Goal: Task Accomplishment & Management: Complete application form

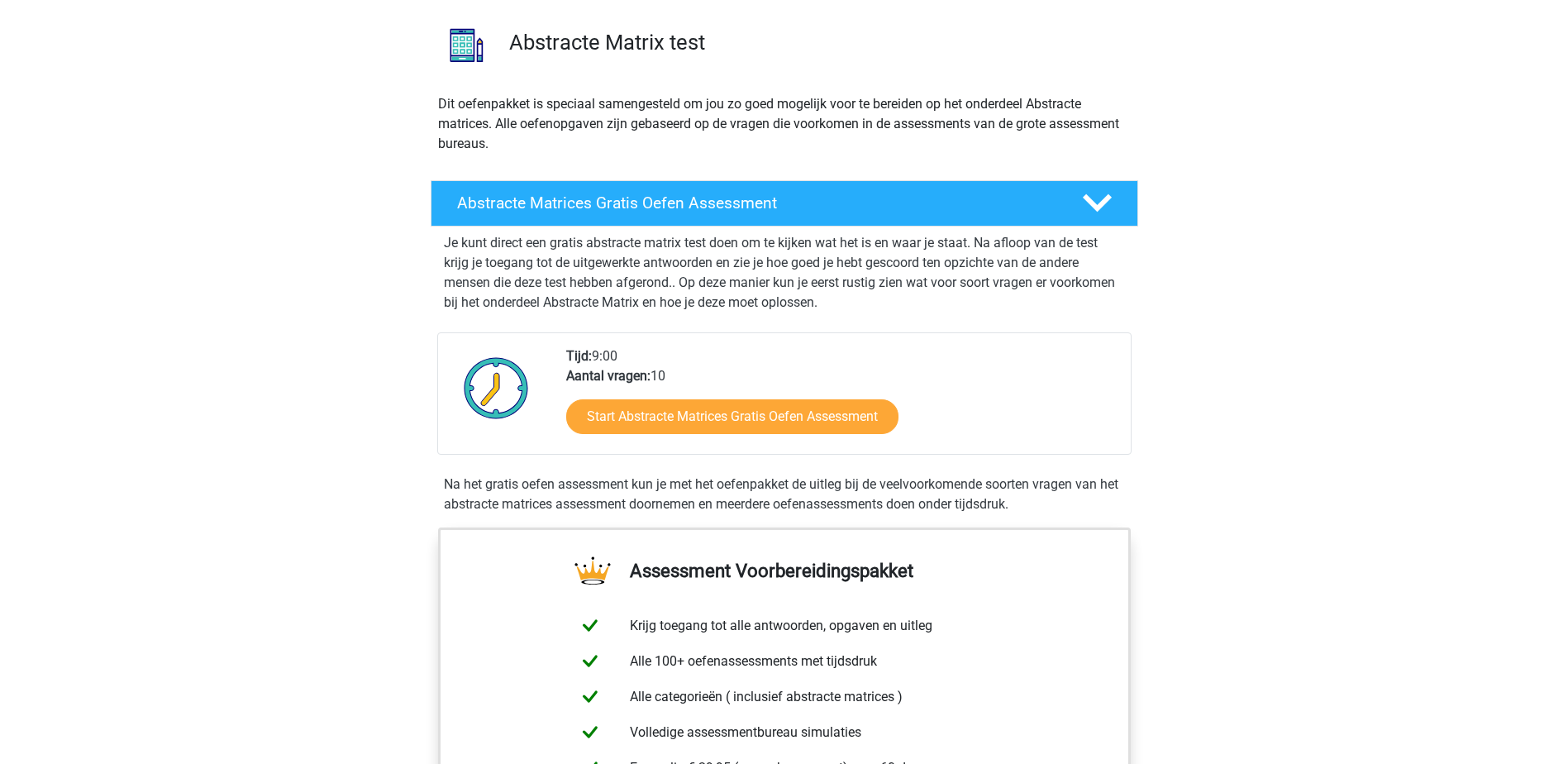
scroll to position [113, 0]
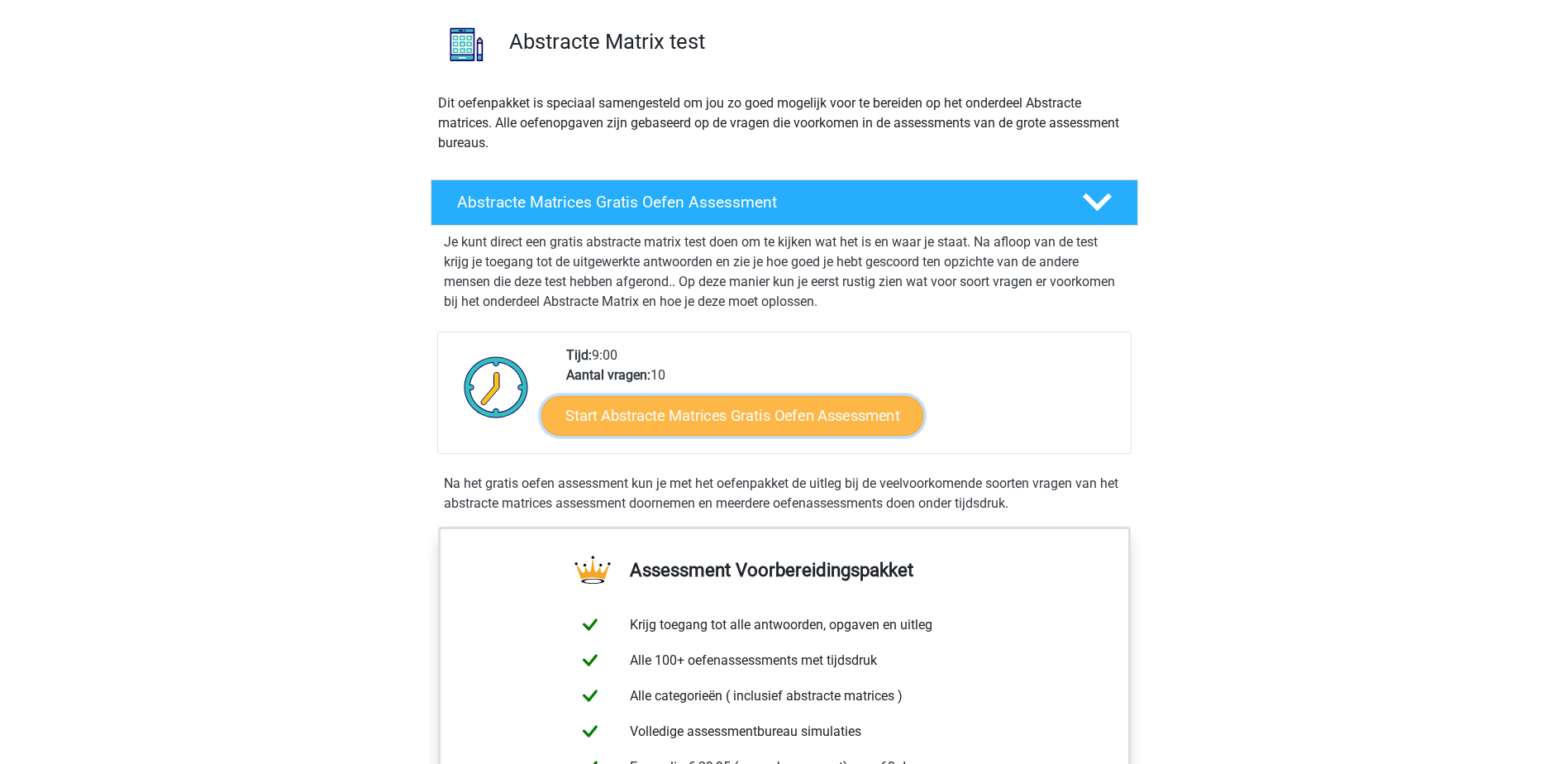
click at [754, 414] on link "Start Abstracte Matrices Gratis Oefen Assessment" at bounding box center [732, 415] width 382 height 40
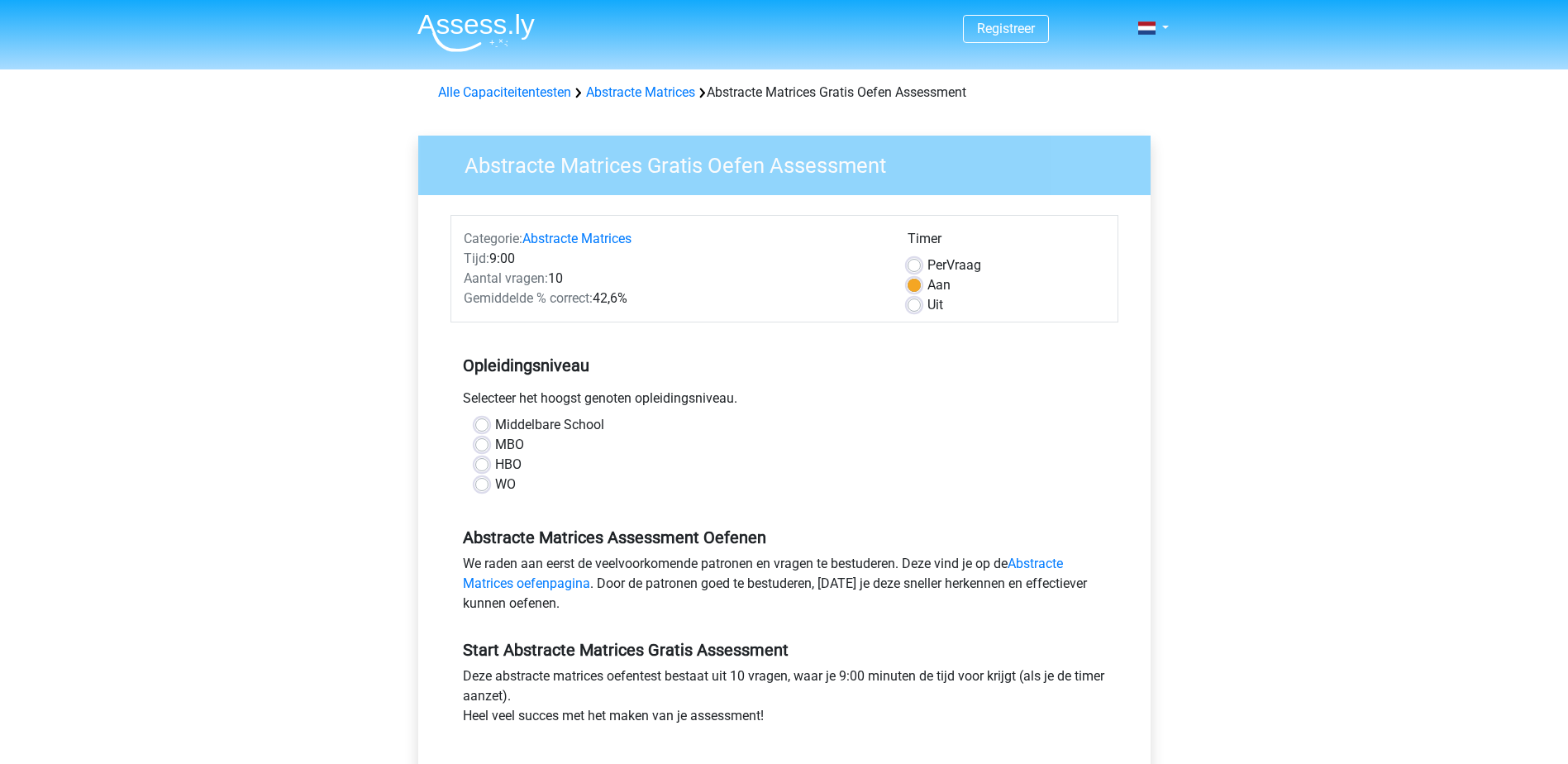
click at [495, 445] on label "MBO" at bounding box center [509, 445] width 29 height 20
click at [481, 445] on input "MBO" at bounding box center [482, 443] width 13 height 17
radio input "true"
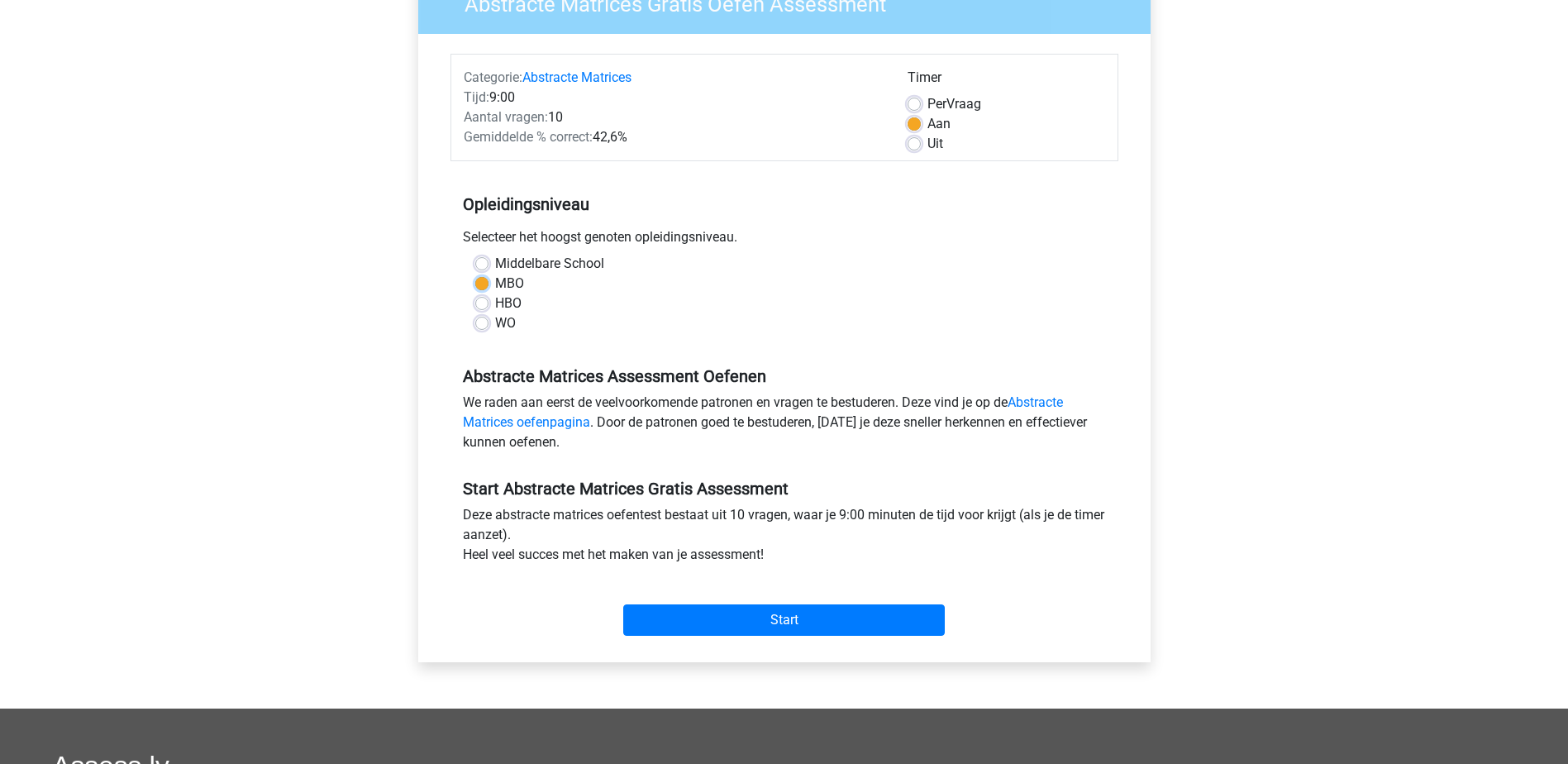
scroll to position [162, 0]
click at [751, 626] on input "Start" at bounding box center [784, 620] width 322 height 32
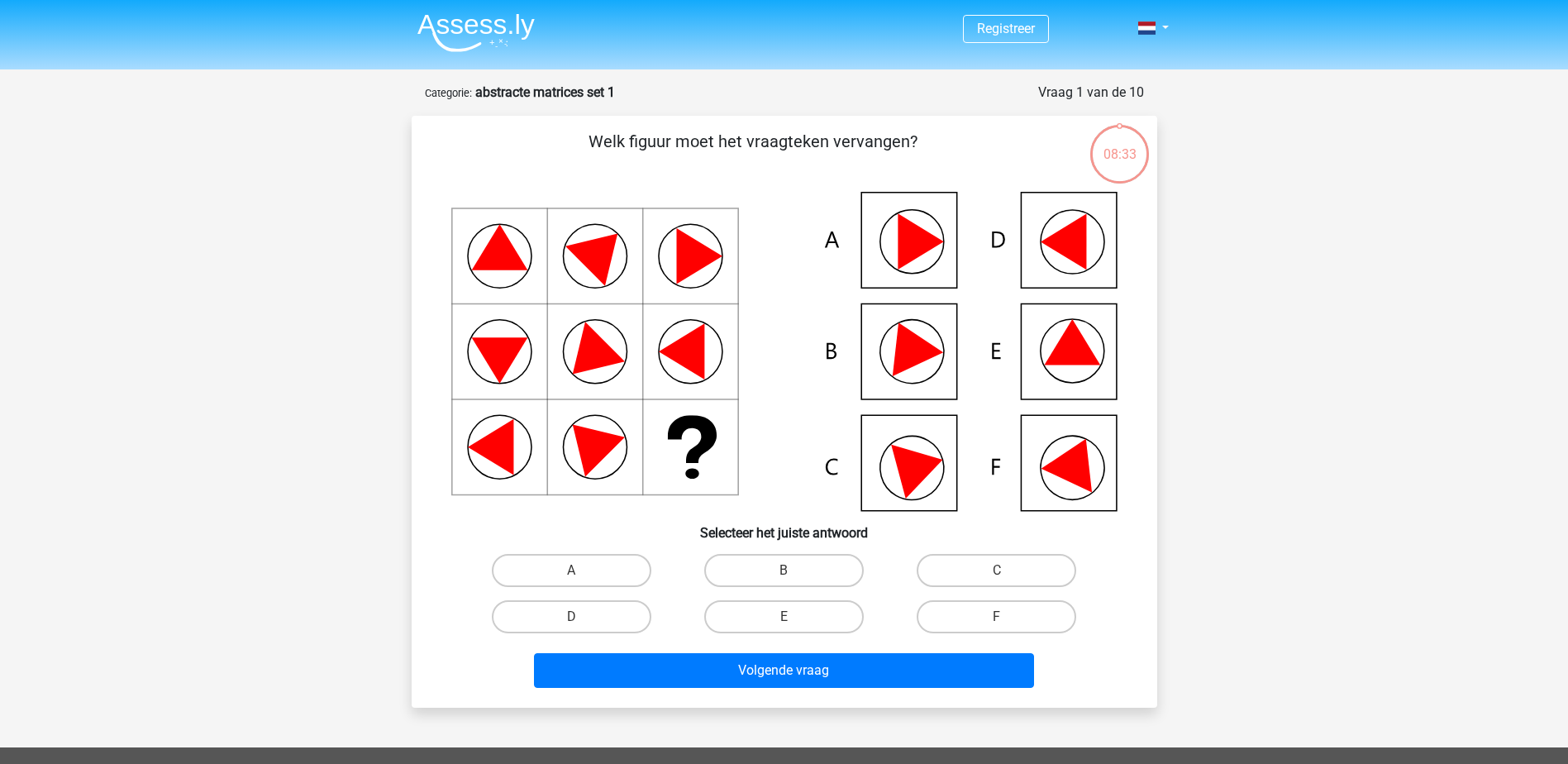
click at [1062, 339] on icon at bounding box center [1072, 342] width 56 height 46
click at [802, 613] on label "E" at bounding box center [784, 617] width 160 height 33
click at [795, 617] on input "E" at bounding box center [789, 622] width 11 height 11
radio input "true"
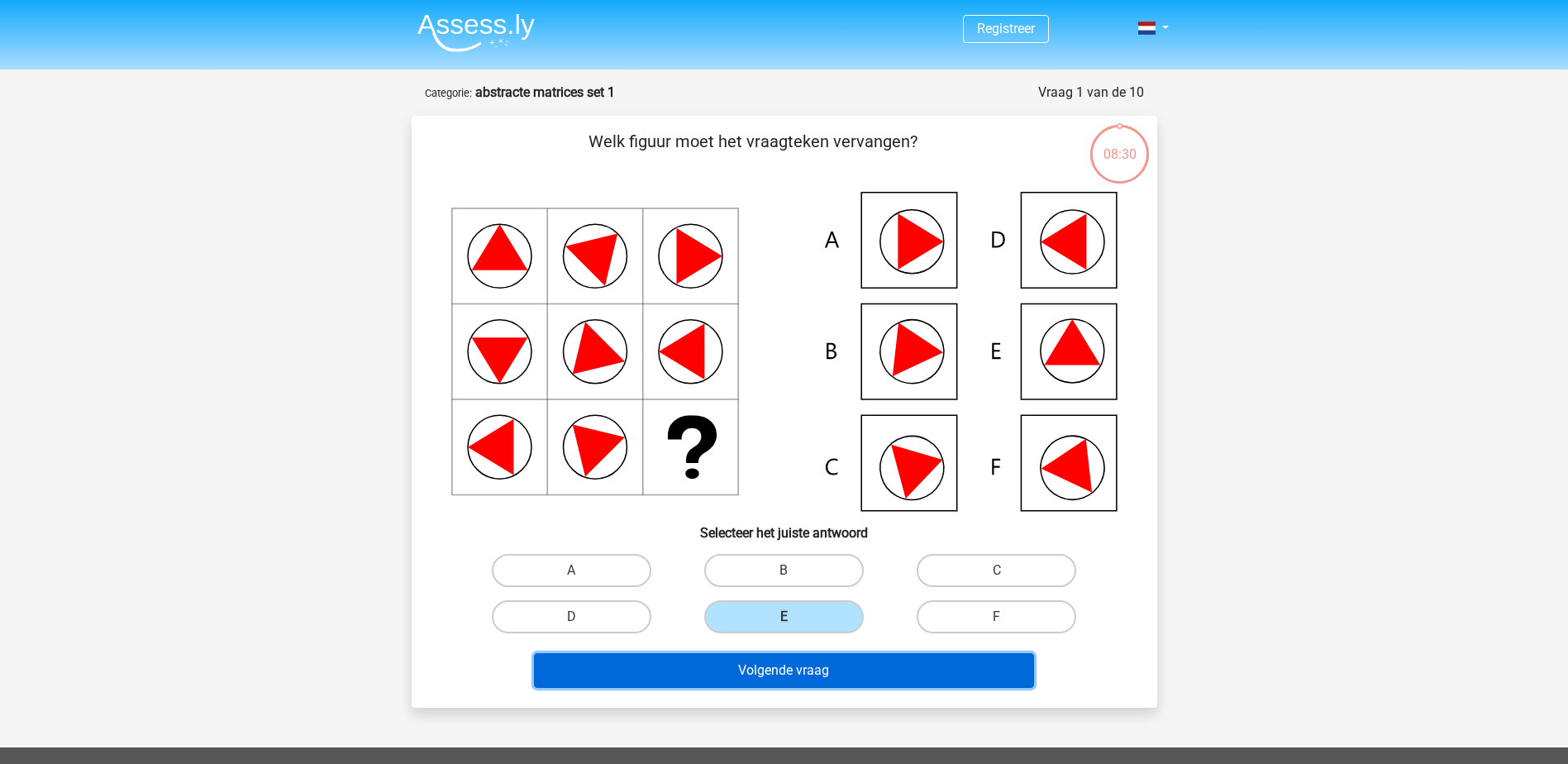
click at [802, 666] on button "Volgende vraag" at bounding box center [784, 671] width 500 height 35
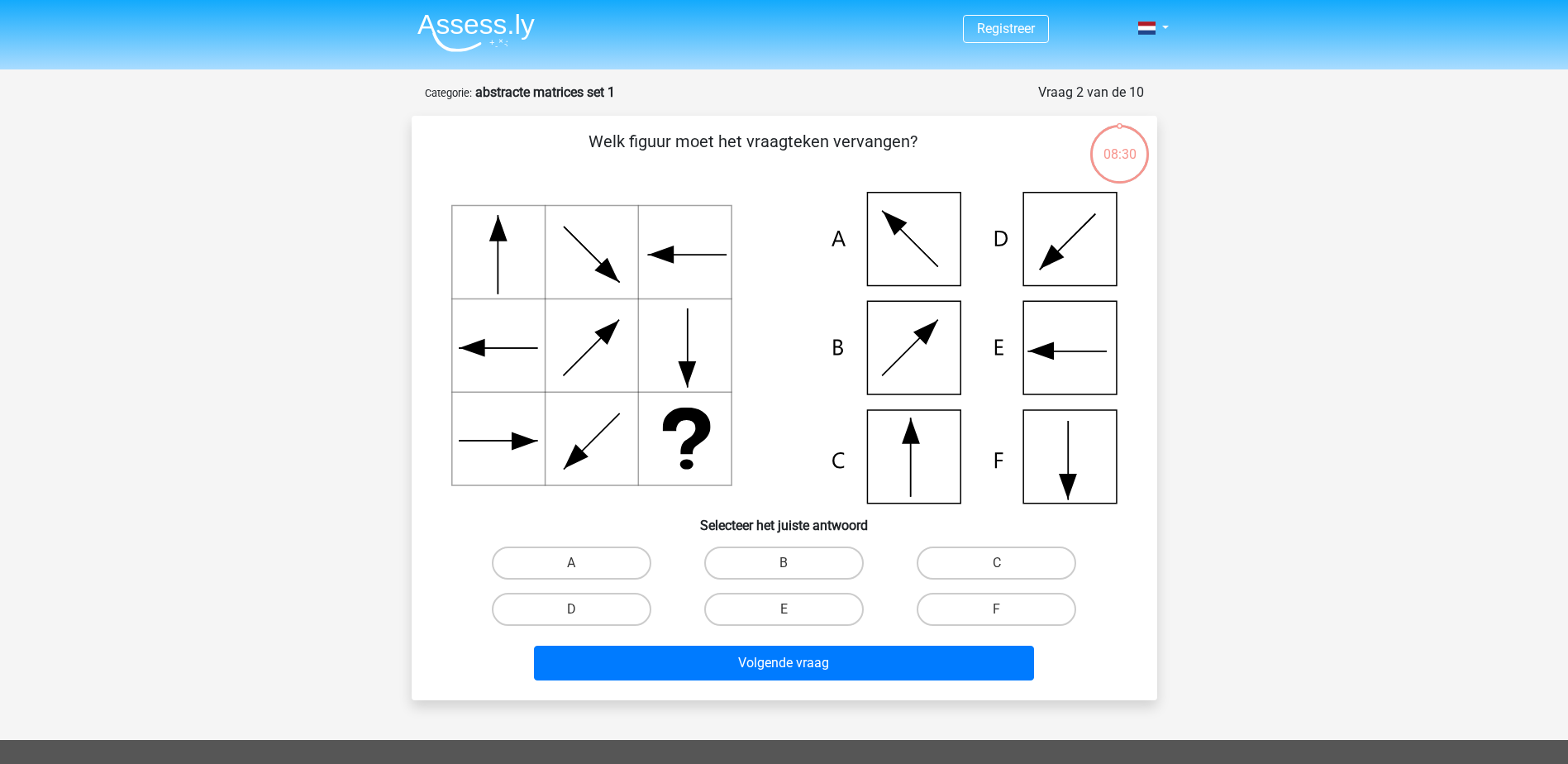
scroll to position [83, 0]
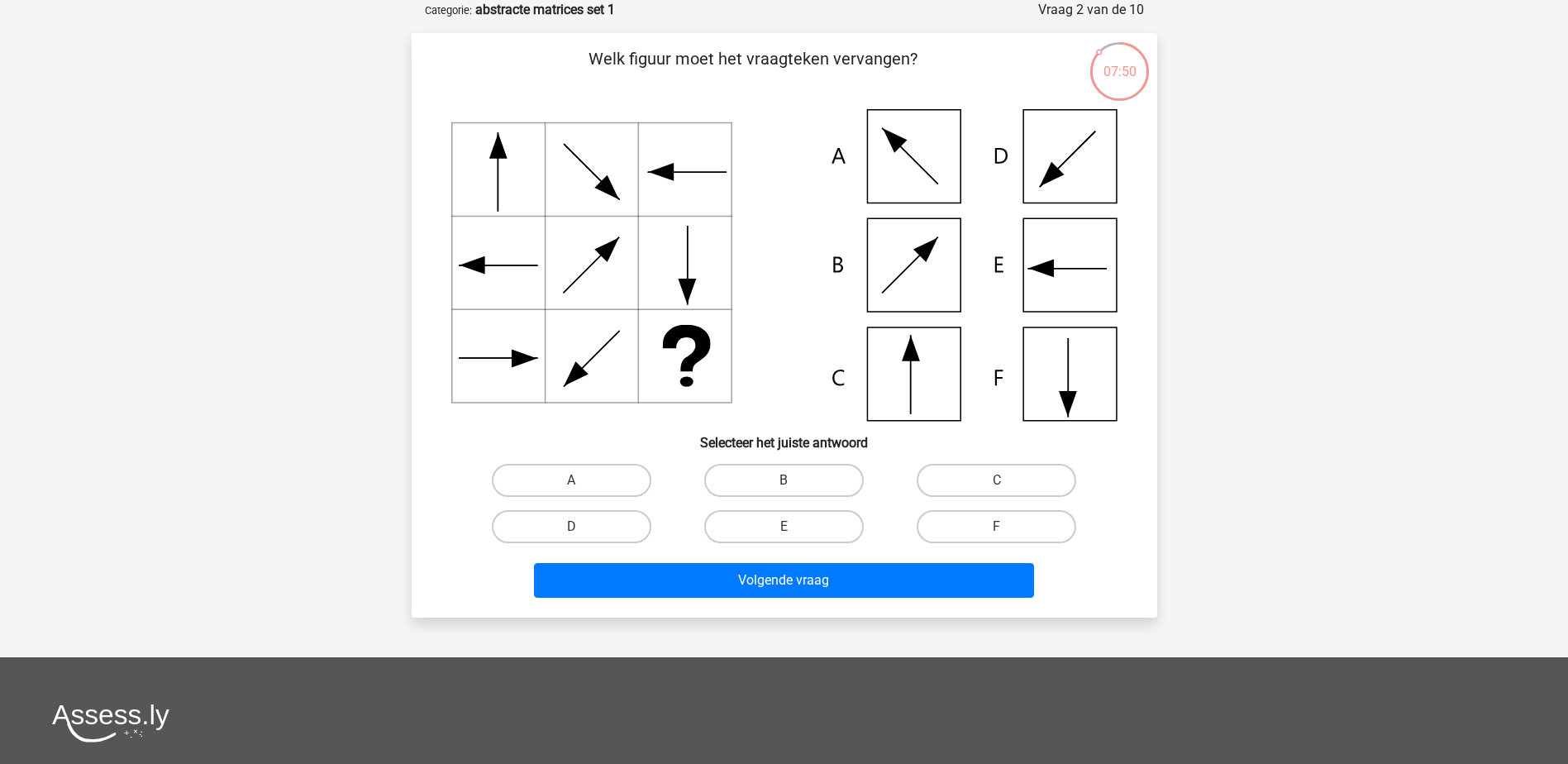
click at [909, 358] on icon at bounding box center [911, 348] width 18 height 25
click at [962, 479] on label "C" at bounding box center [997, 481] width 160 height 33
click at [997, 480] on input "C" at bounding box center [1002, 485] width 11 height 11
radio input "true"
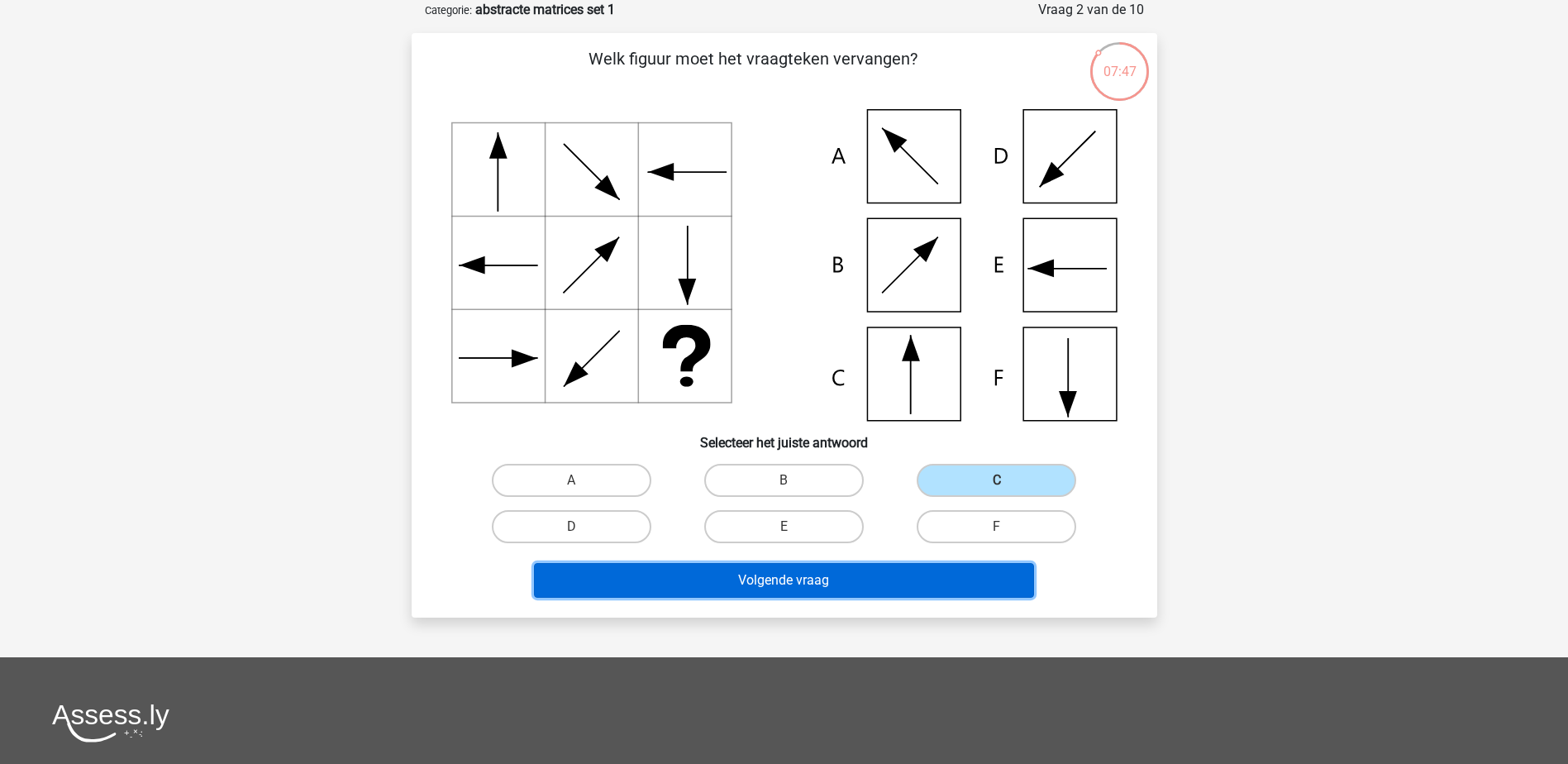
click at [894, 582] on button "Volgende vraag" at bounding box center [784, 581] width 500 height 35
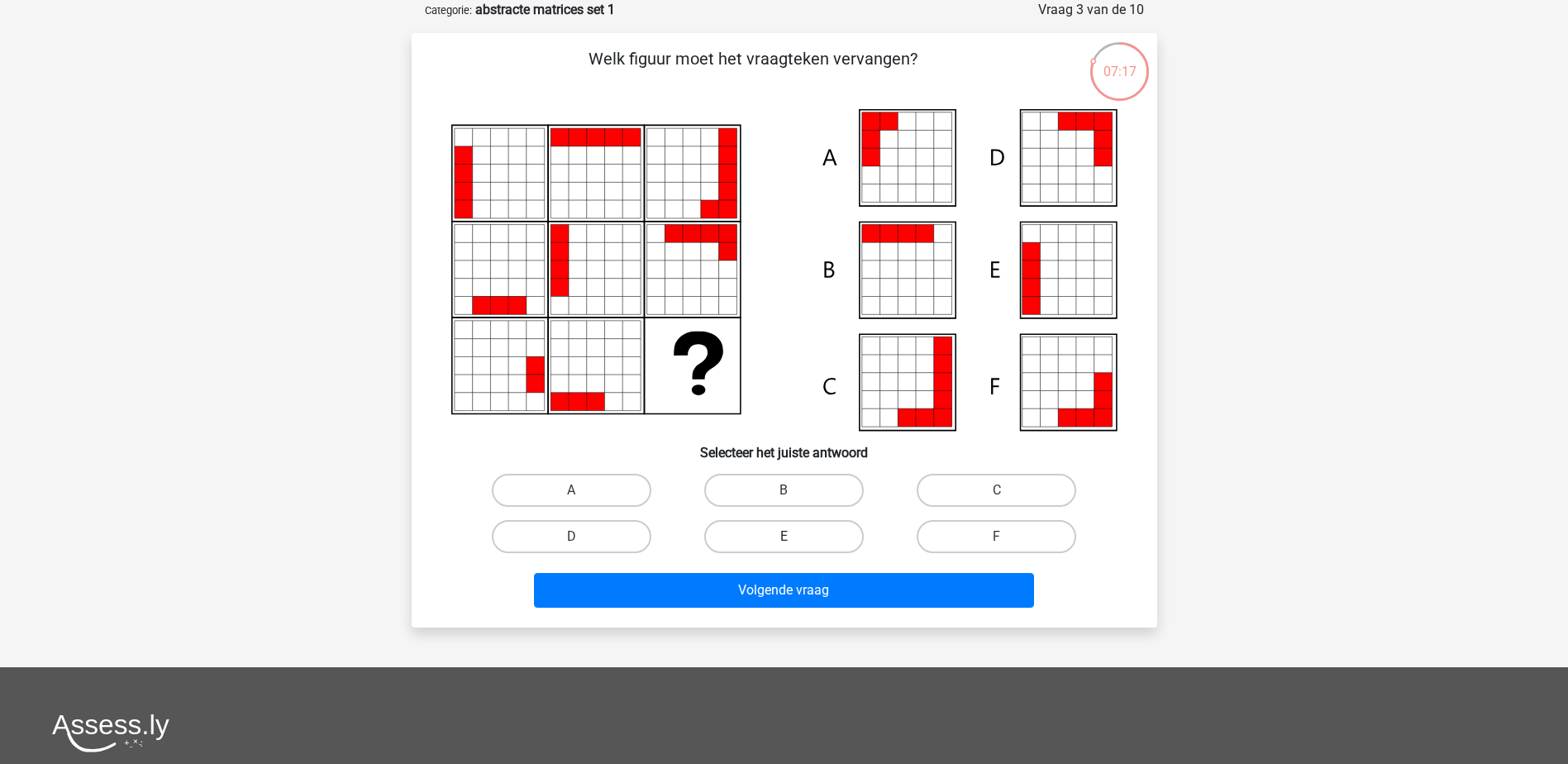
click at [798, 538] on label "E" at bounding box center [784, 537] width 160 height 33
click at [795, 538] on input "E" at bounding box center [789, 542] width 11 height 11
radio input "true"
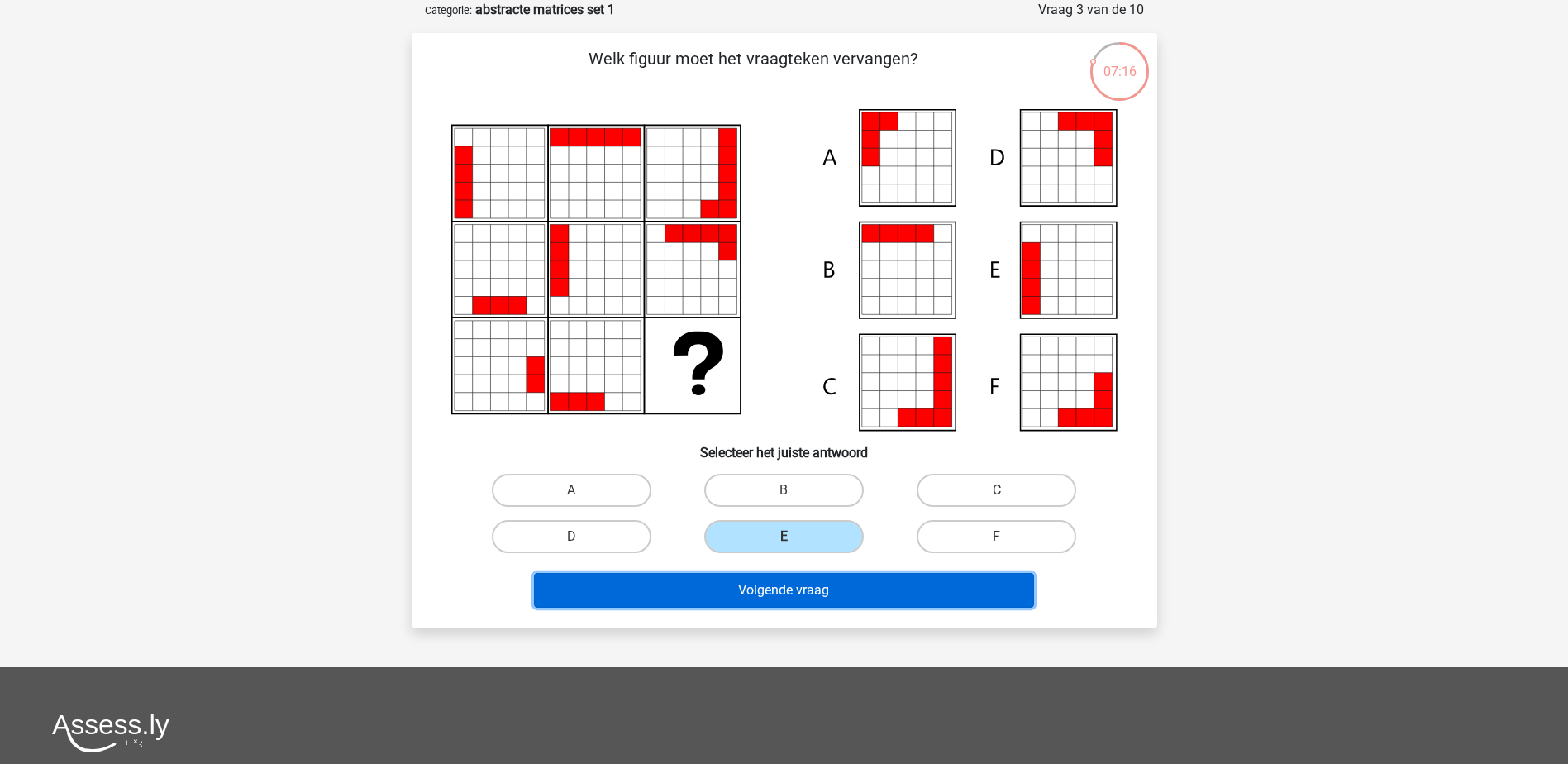
click at [799, 592] on button "Volgende vraag" at bounding box center [784, 591] width 500 height 35
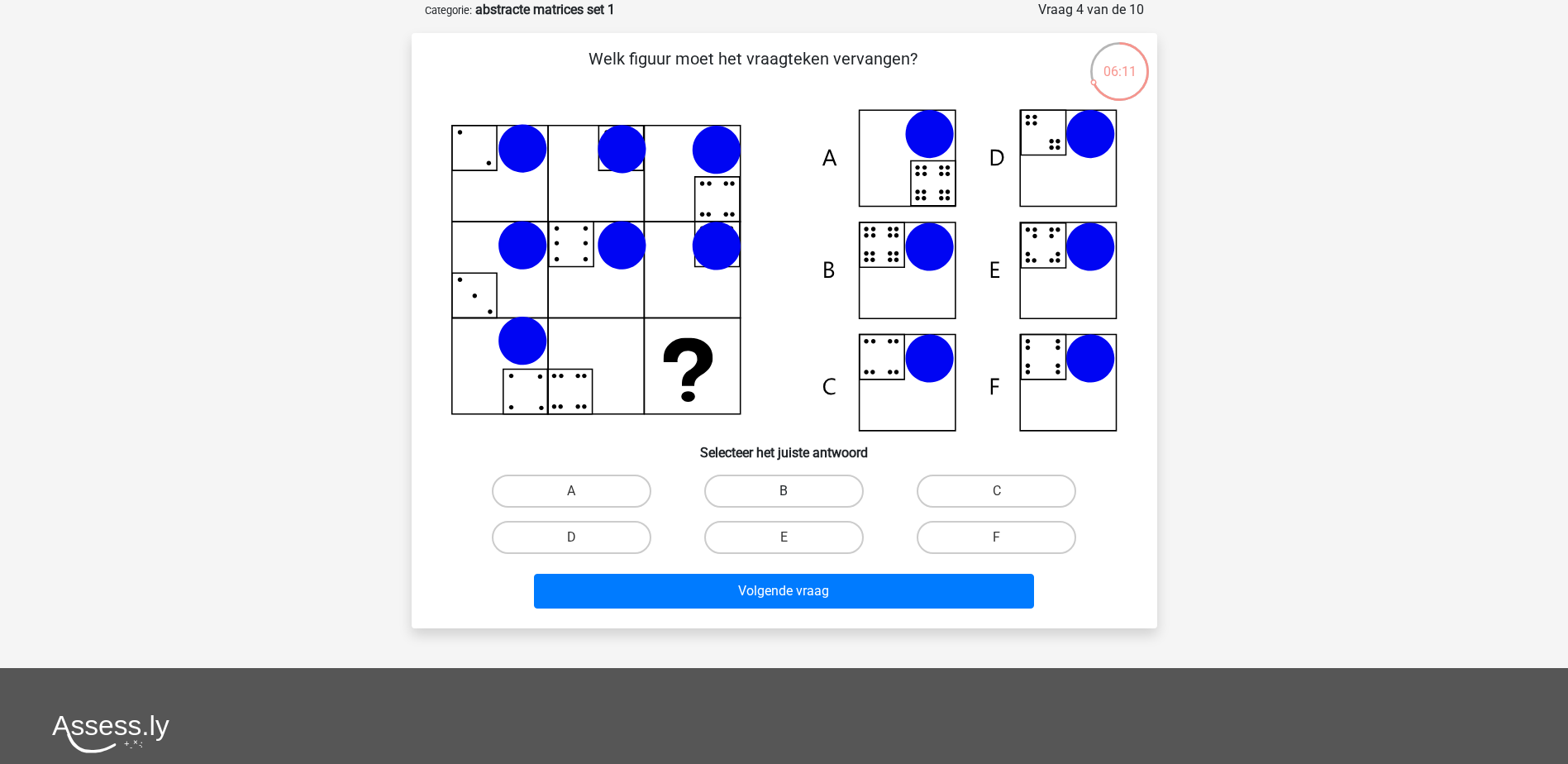
click at [754, 494] on label "B" at bounding box center [784, 491] width 160 height 33
click at [784, 494] on input "B" at bounding box center [789, 497] width 11 height 11
radio input "true"
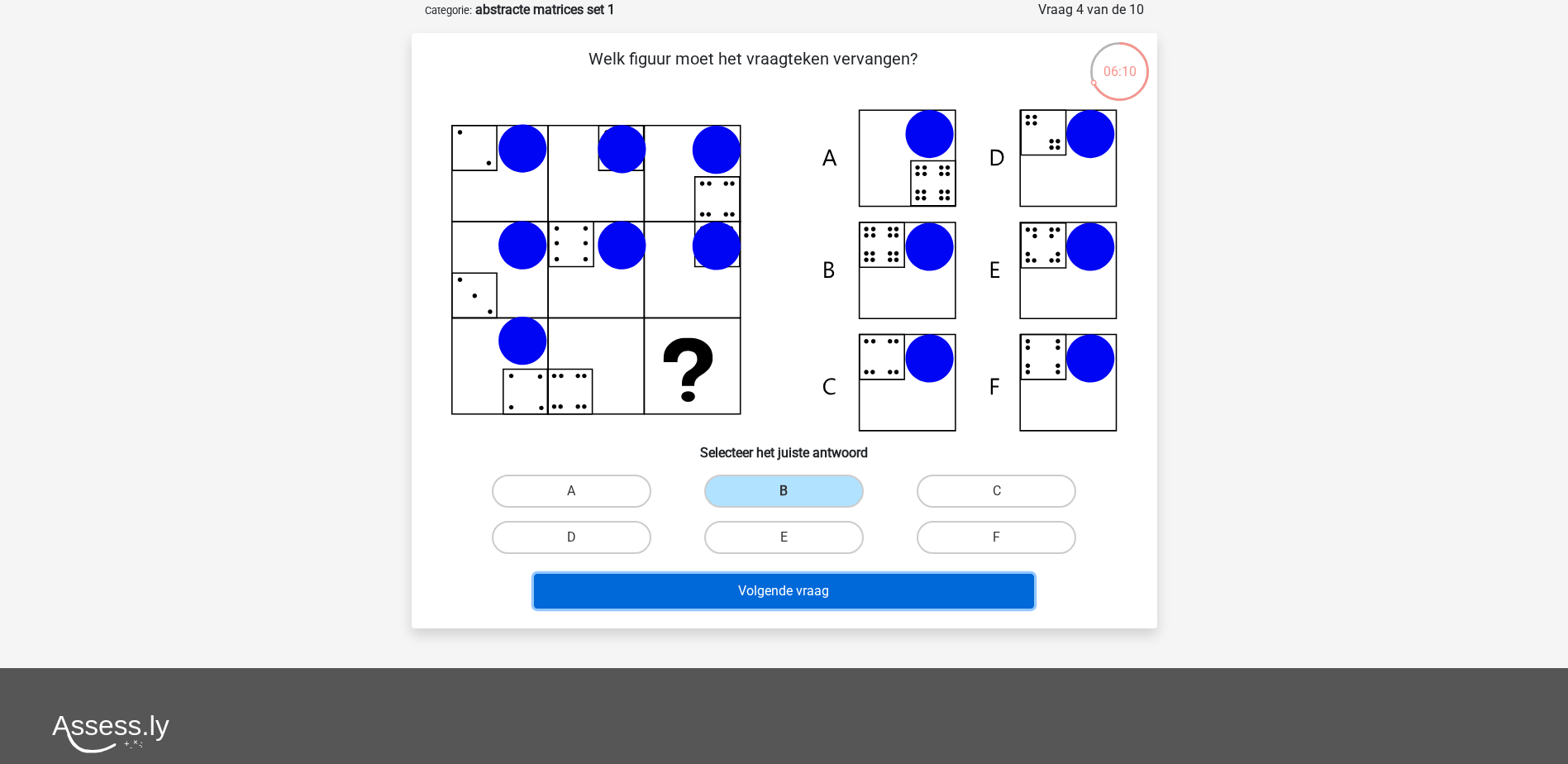
click at [766, 599] on button "Volgende vraag" at bounding box center [784, 592] width 500 height 35
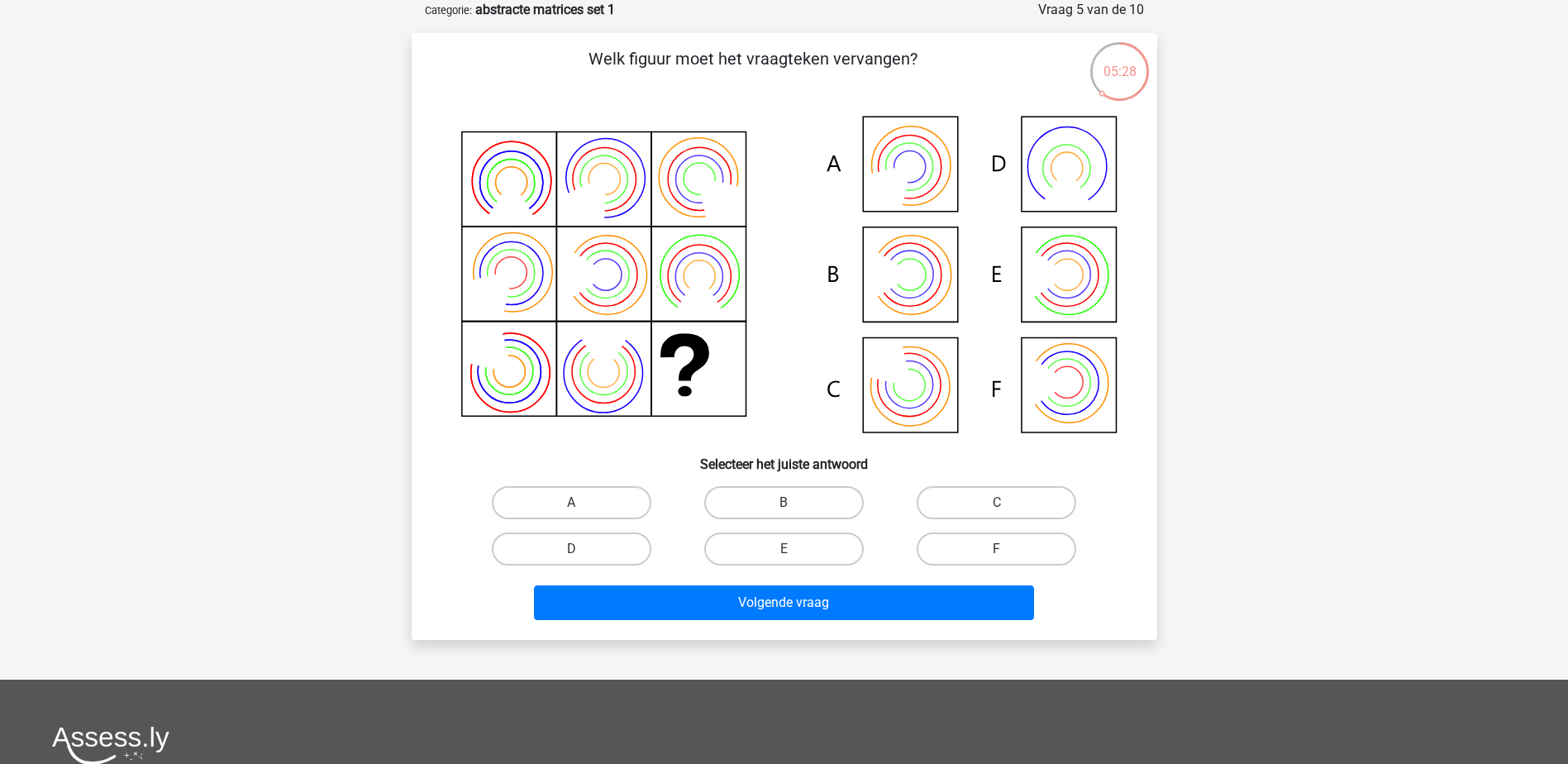
click at [1049, 397] on icon at bounding box center [1067, 382] width 47 height 47
click at [997, 542] on label "F" at bounding box center [997, 549] width 160 height 33
click at [997, 549] on input "F" at bounding box center [1002, 555] width 11 height 11
radio input "true"
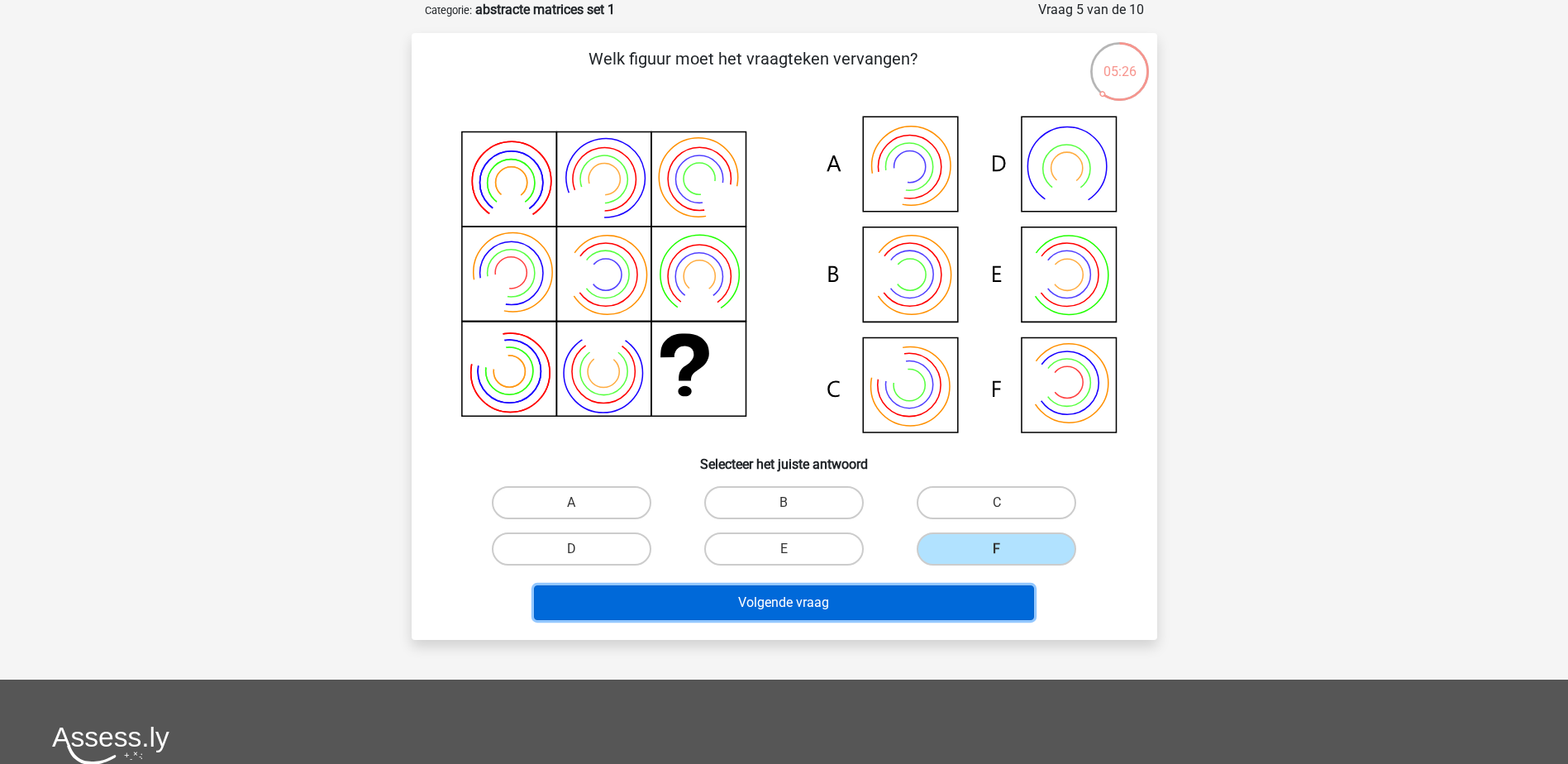
click at [944, 606] on button "Volgende vraag" at bounding box center [784, 603] width 500 height 35
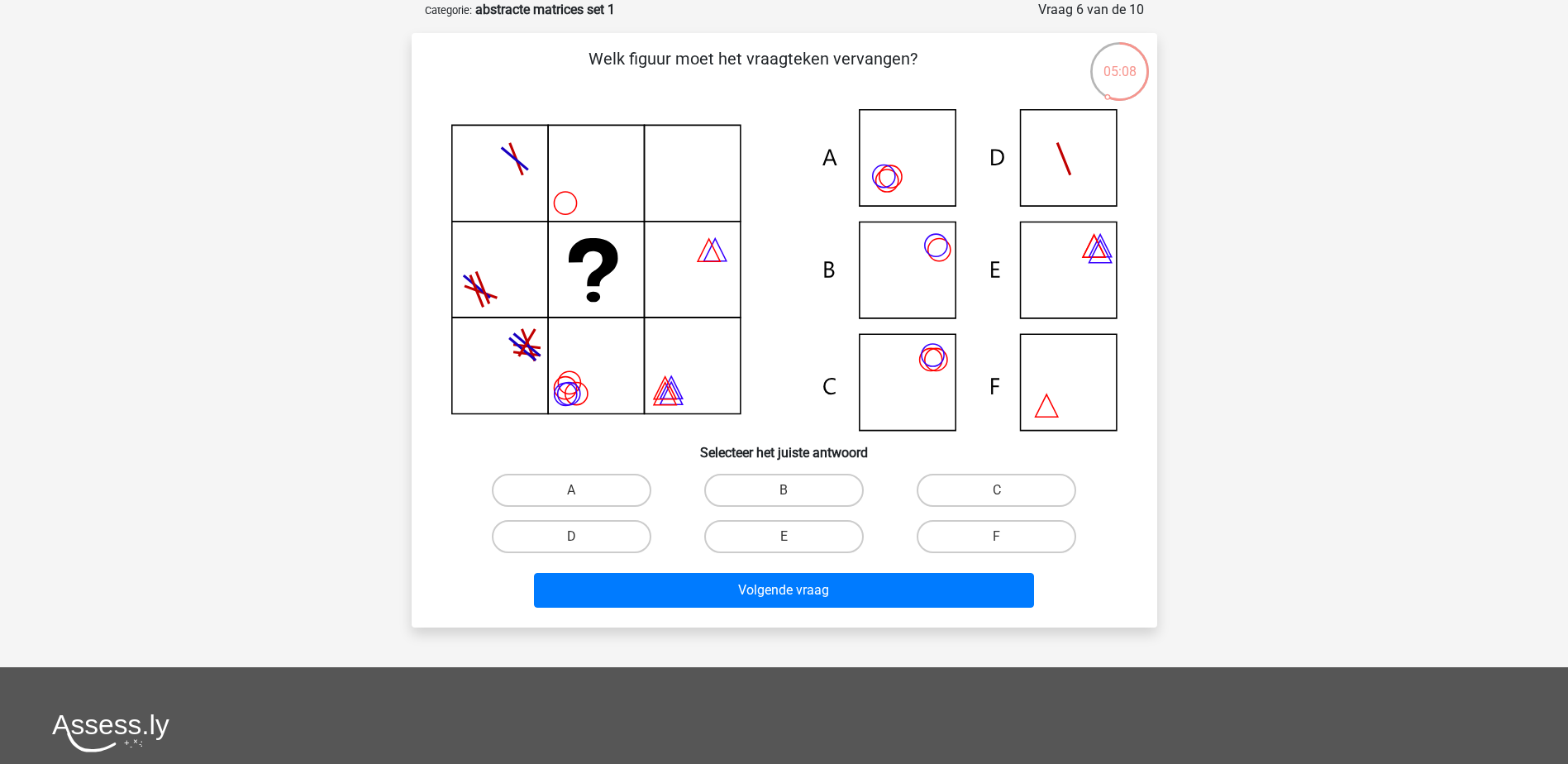
click at [926, 262] on icon at bounding box center [785, 270] width 666 height 322
click at [780, 485] on label "B" at bounding box center [784, 491] width 160 height 33
click at [784, 491] on input "B" at bounding box center [789, 496] width 11 height 11
radio input "true"
click at [767, 566] on div "Volgende vraag" at bounding box center [785, 587] width 693 height 55
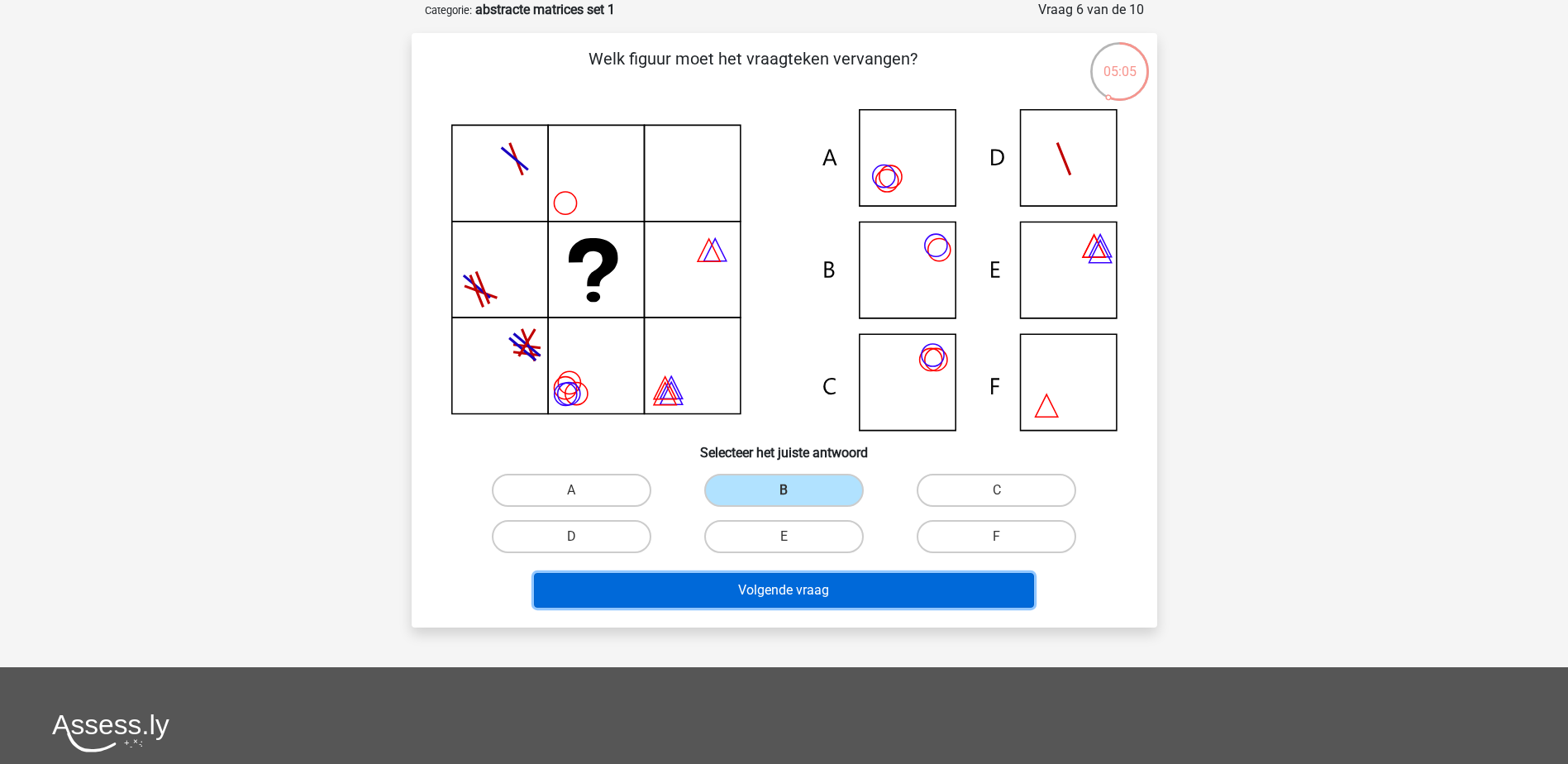
click at [769, 590] on button "Volgende vraag" at bounding box center [784, 591] width 500 height 35
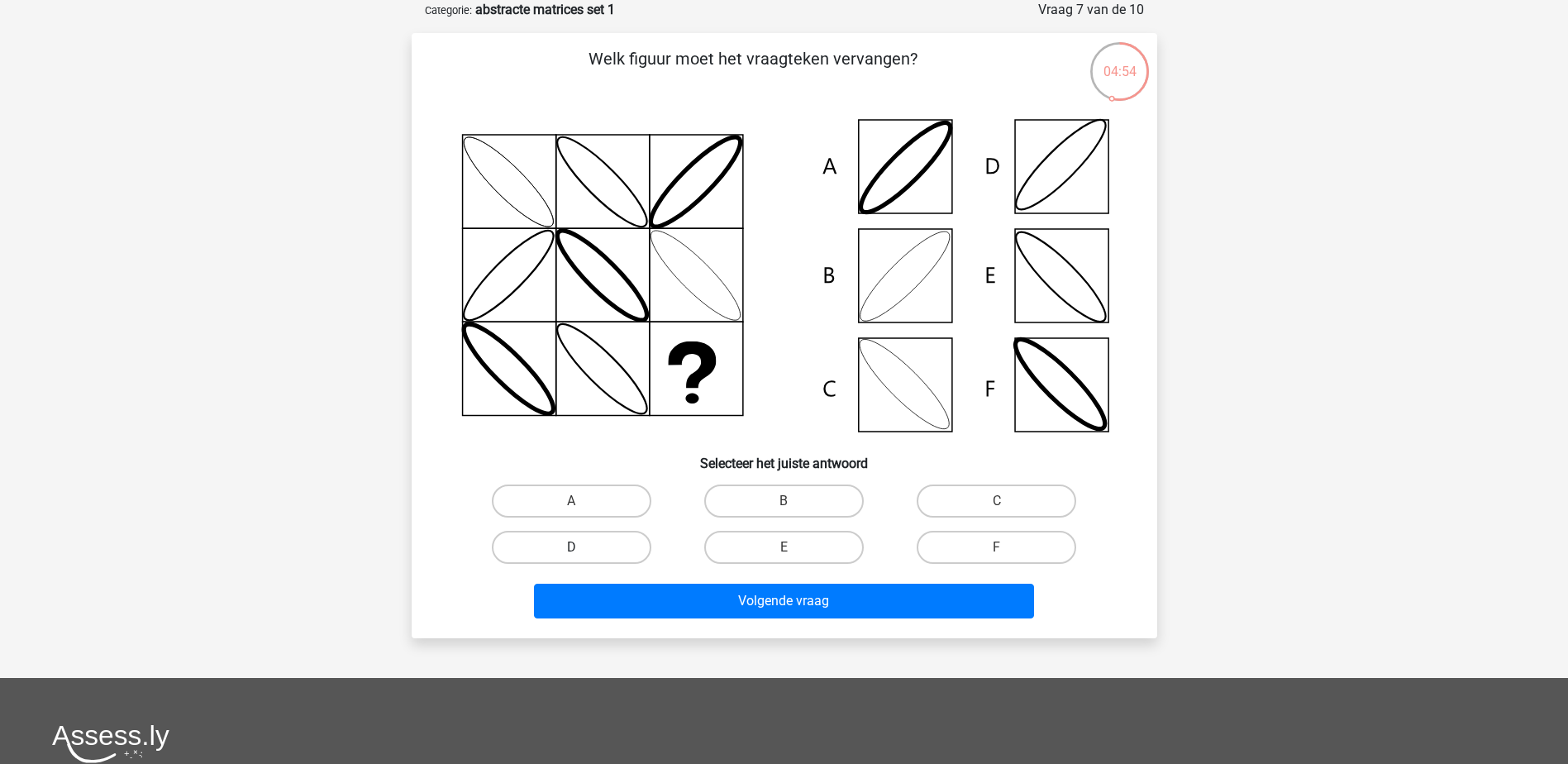
click at [600, 547] on label "D" at bounding box center [572, 548] width 160 height 33
click at [582, 548] on input "D" at bounding box center [577, 553] width 11 height 11
radio input "true"
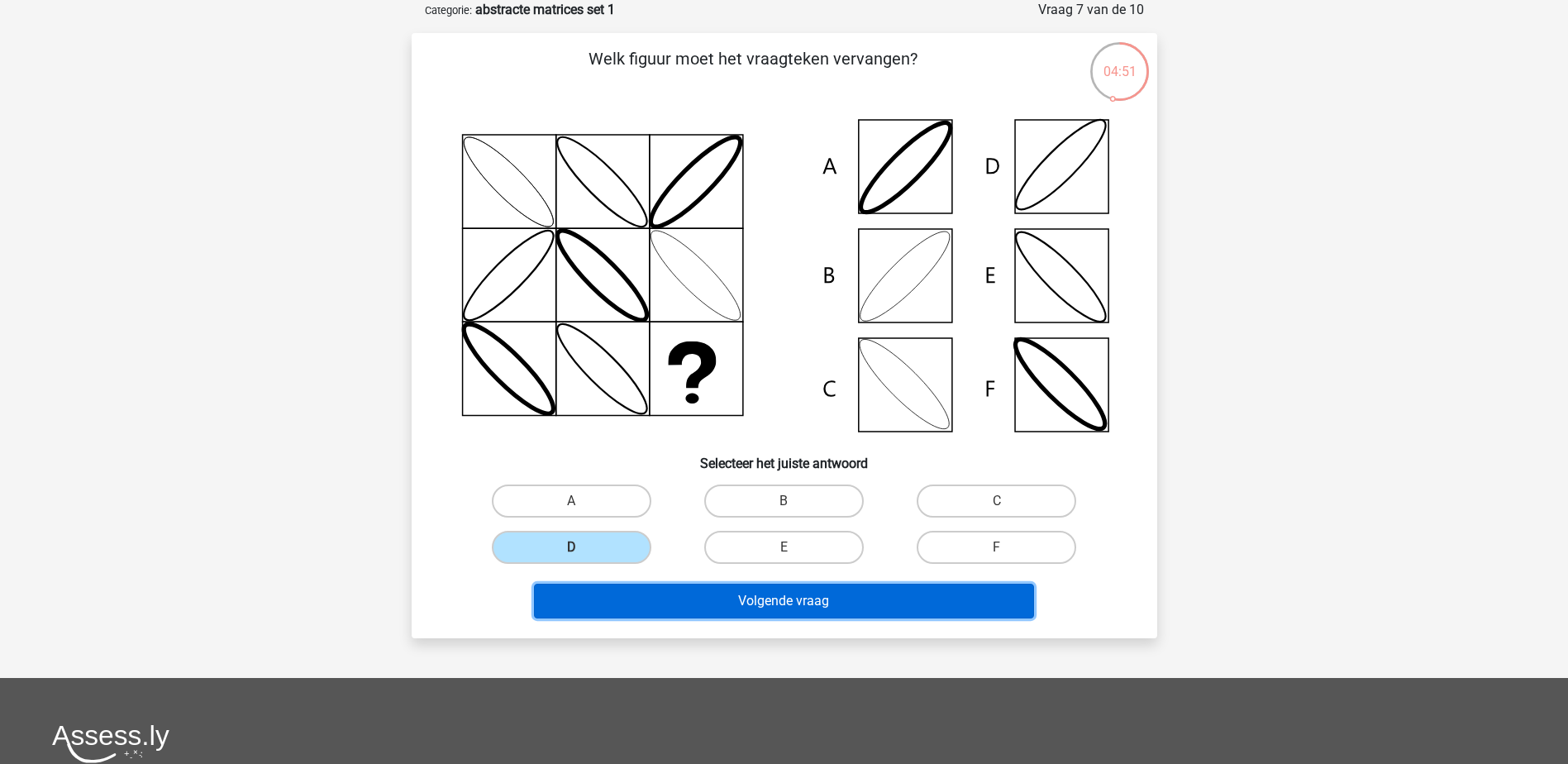
click at [691, 604] on button "Volgende vraag" at bounding box center [784, 601] width 500 height 35
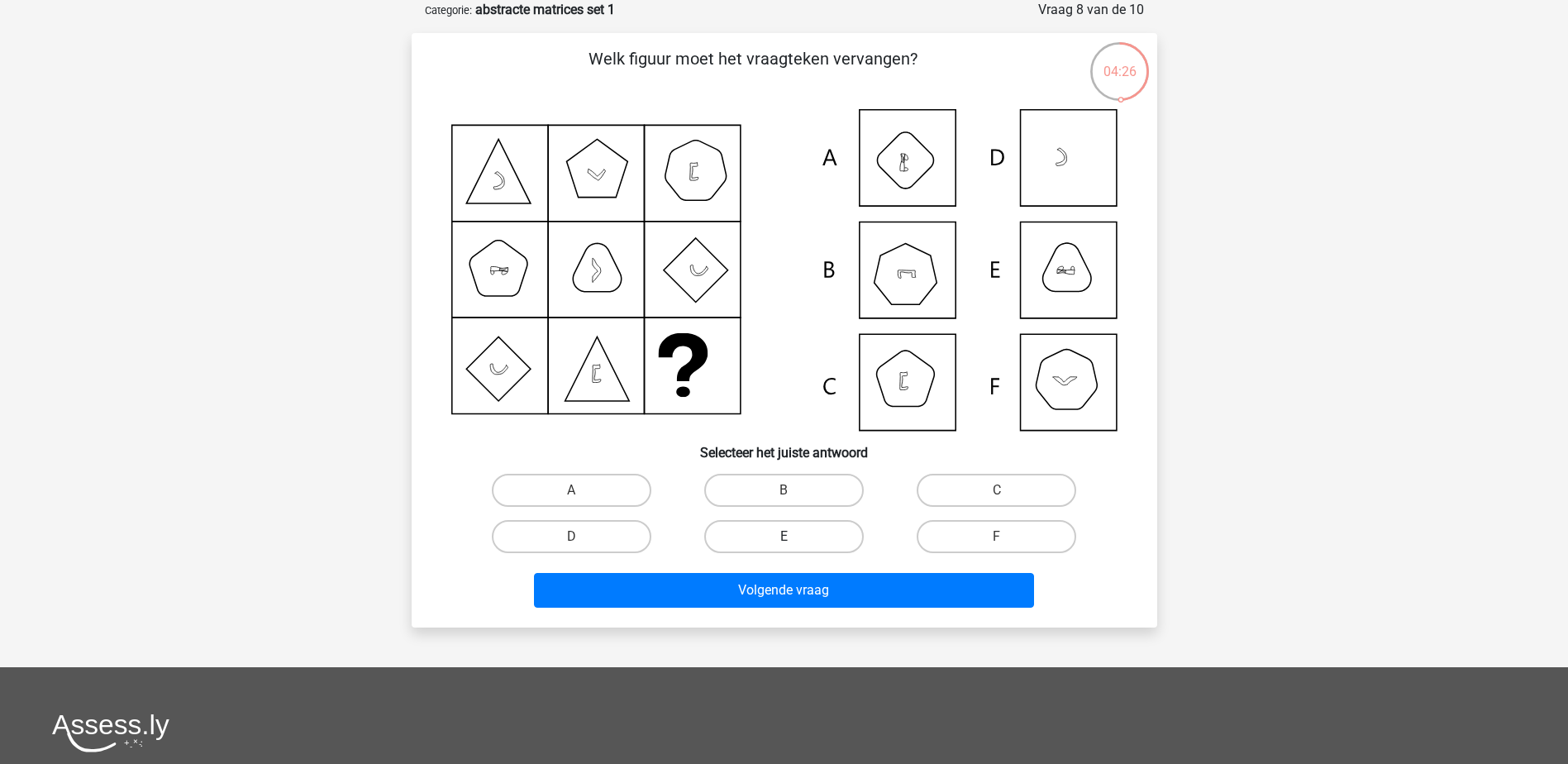
click at [799, 533] on label "E" at bounding box center [784, 537] width 160 height 33
click at [795, 536] on input "E" at bounding box center [789, 542] width 11 height 11
radio input "true"
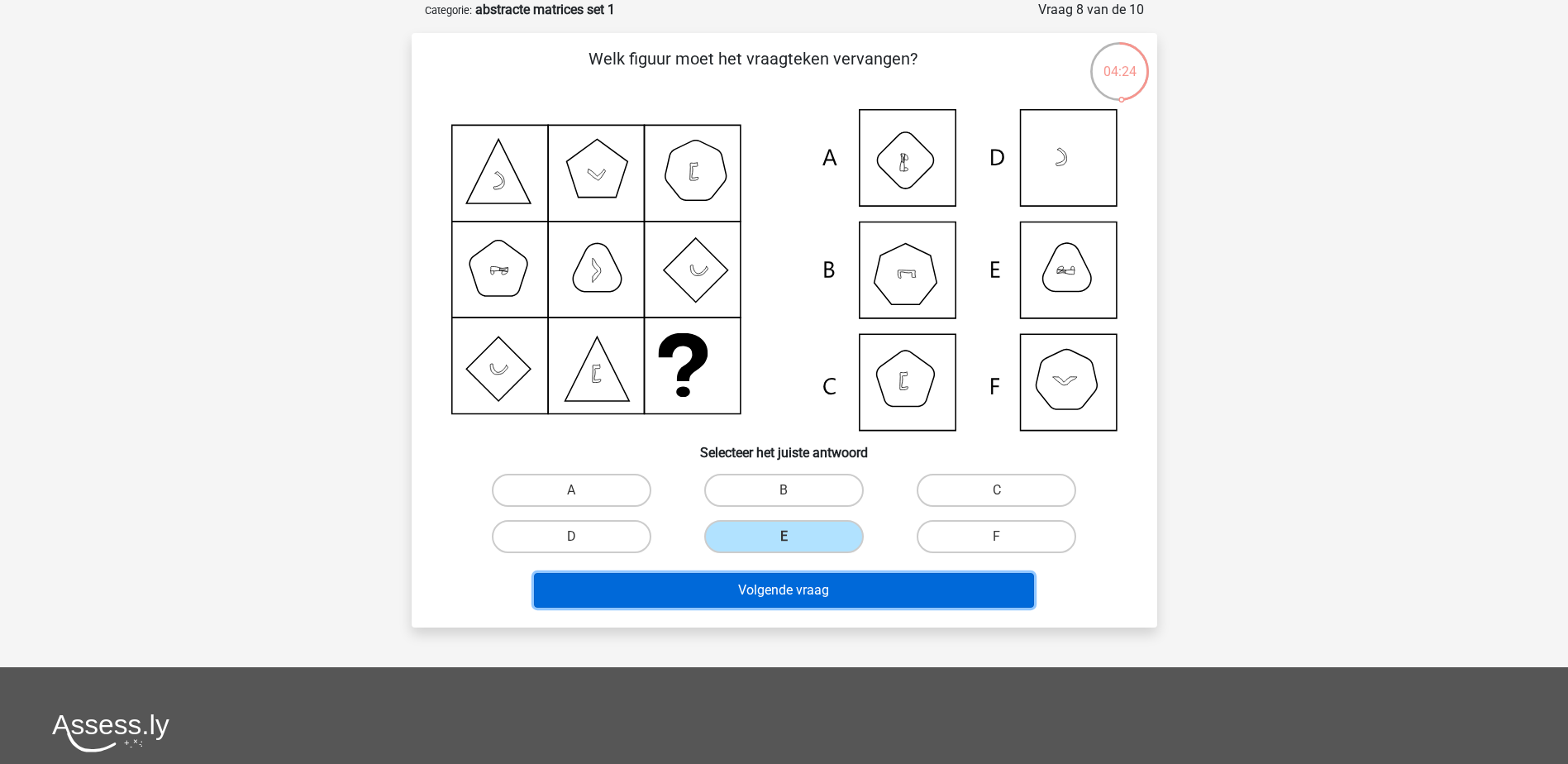
click at [801, 584] on button "Volgende vraag" at bounding box center [784, 591] width 500 height 35
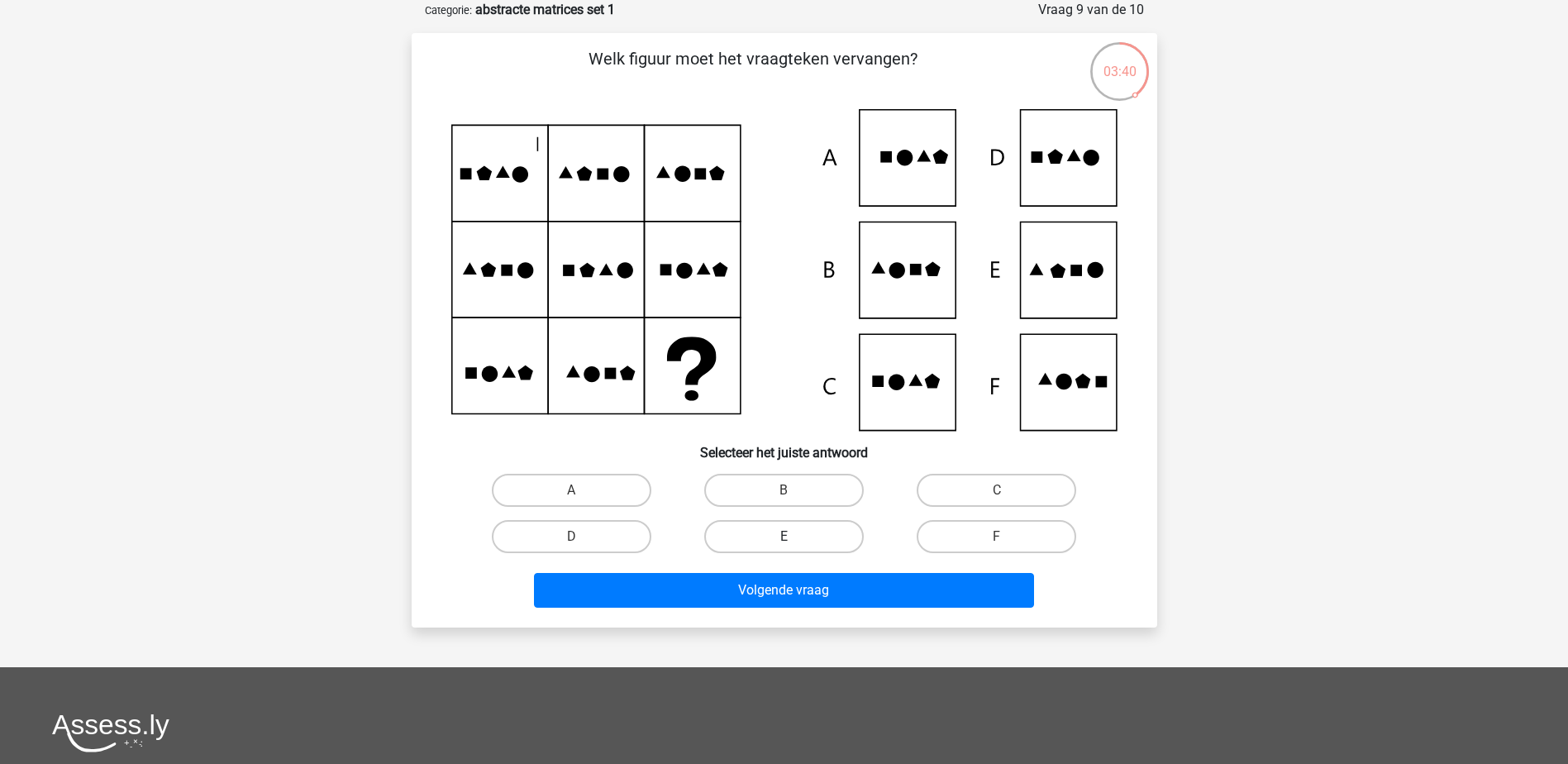
click at [812, 527] on label "E" at bounding box center [784, 537] width 160 height 33
click at [795, 536] on input "E" at bounding box center [789, 542] width 11 height 11
radio input "true"
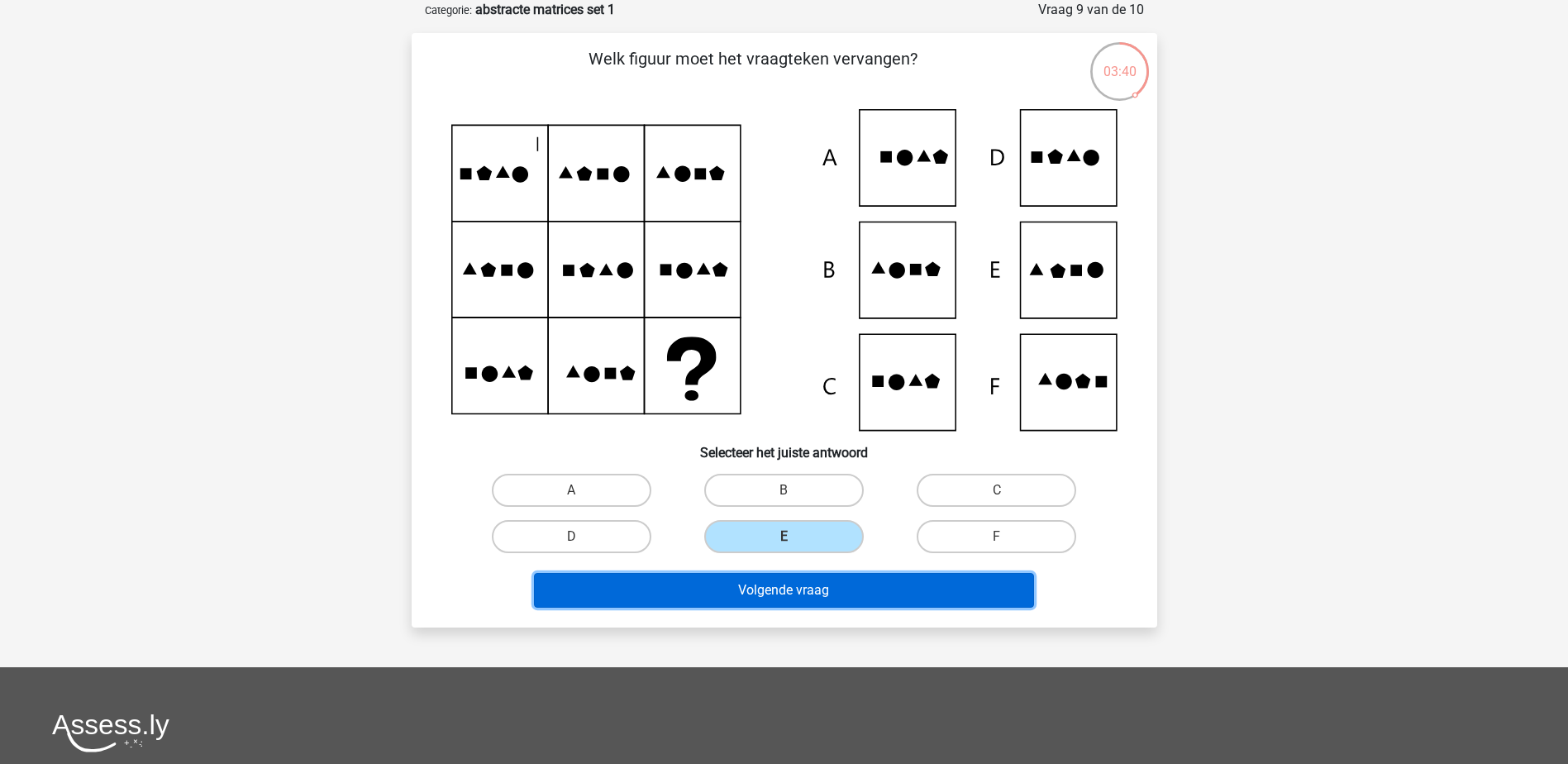
click at [802, 592] on button "Volgende vraag" at bounding box center [784, 591] width 500 height 35
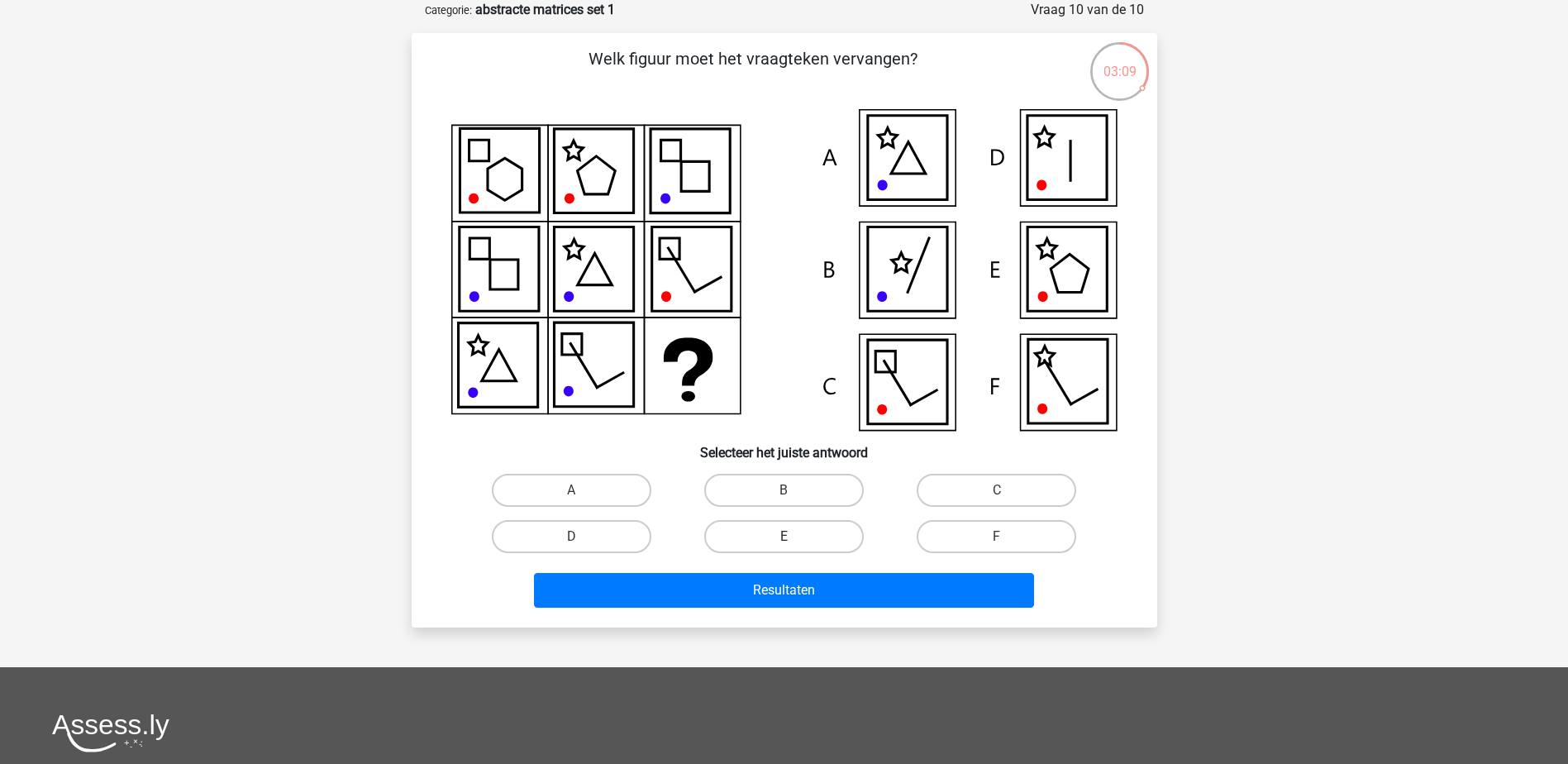
click at [809, 538] on label "E" at bounding box center [784, 537] width 160 height 33
click at [795, 538] on input "E" at bounding box center [789, 542] width 11 height 11
radio input "true"
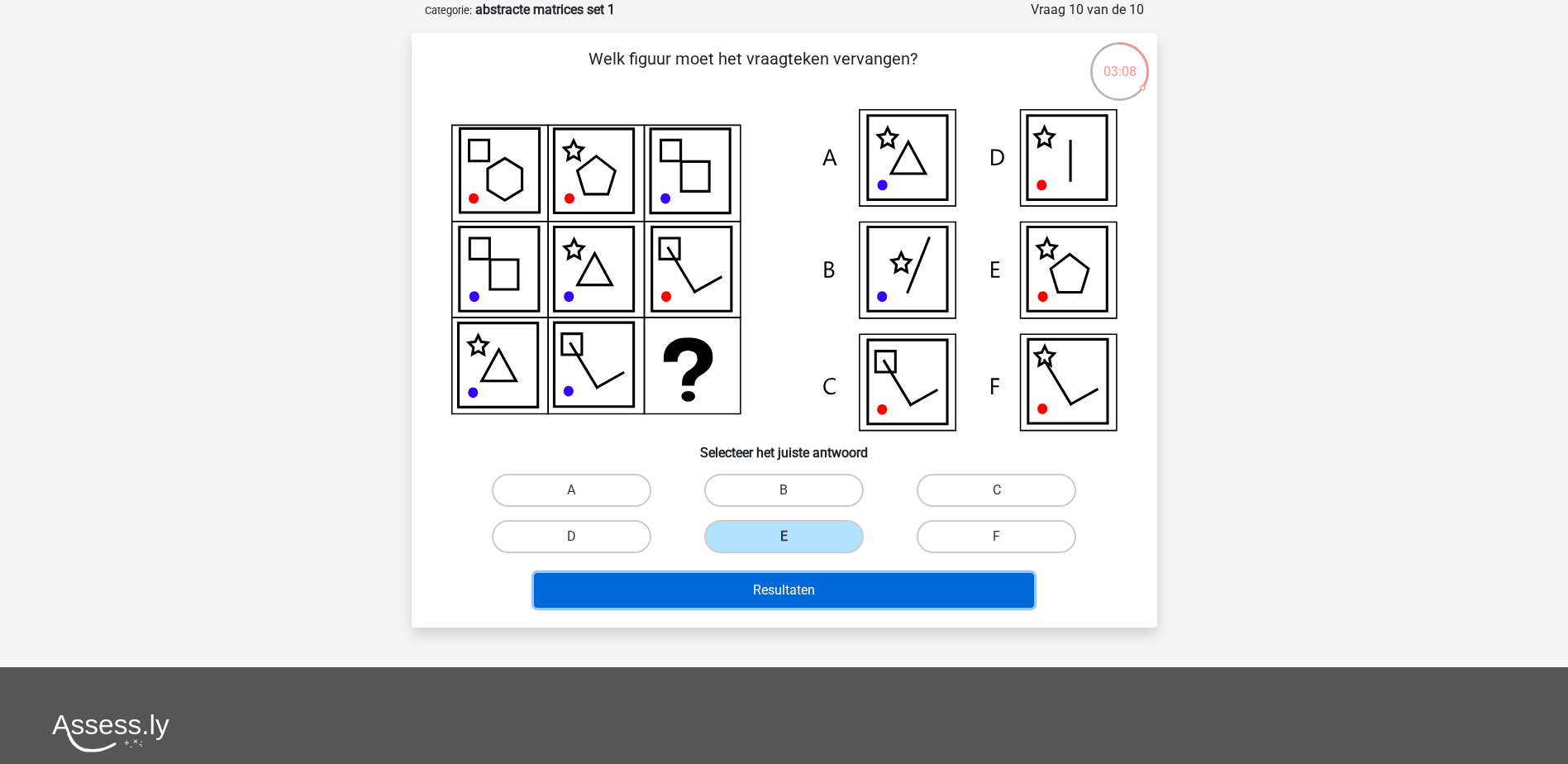
click at [803, 595] on button "Resultaten" at bounding box center [784, 591] width 500 height 35
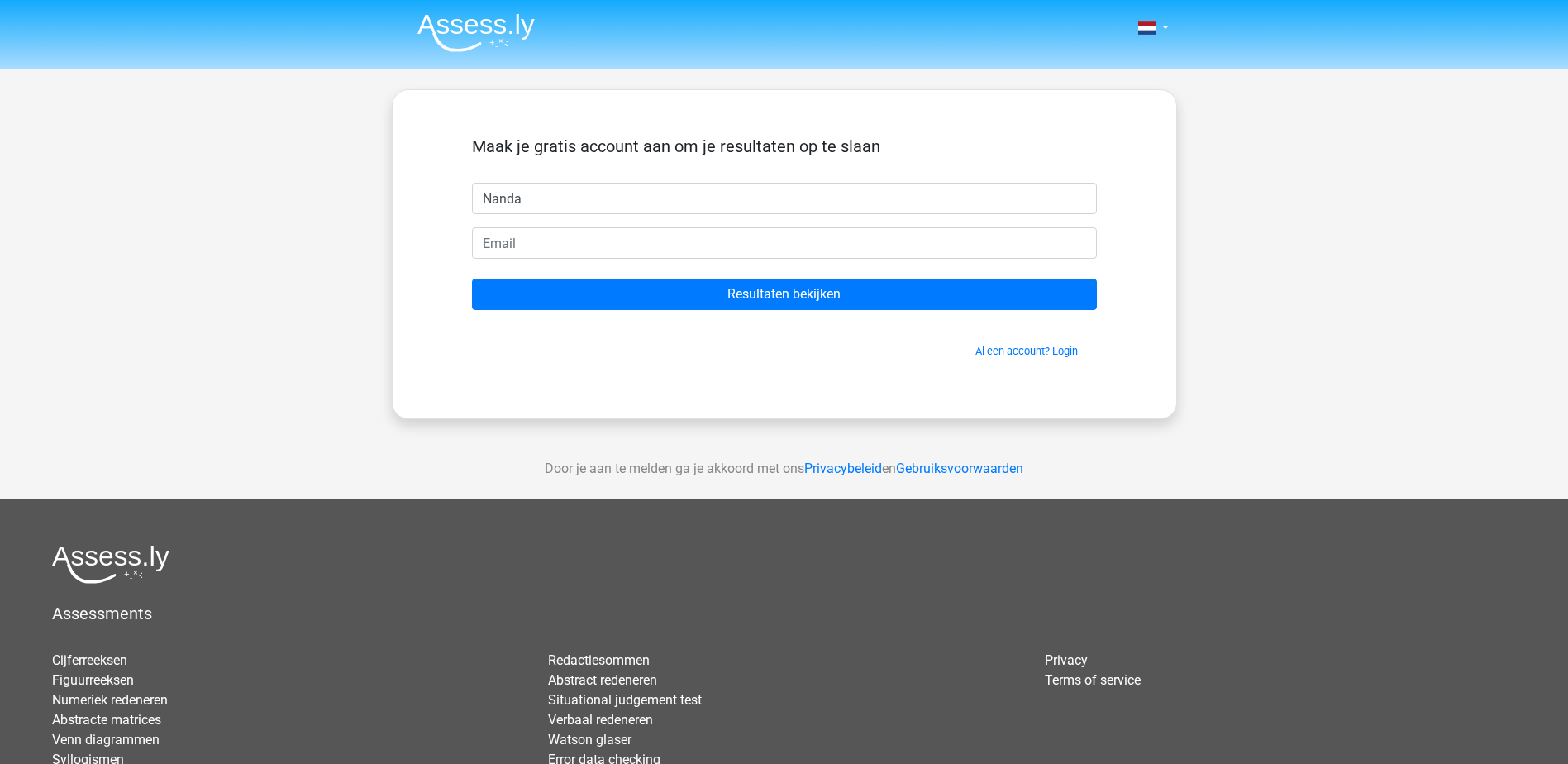
type input "Nanda"
type input "nvtveer@gmail.com"
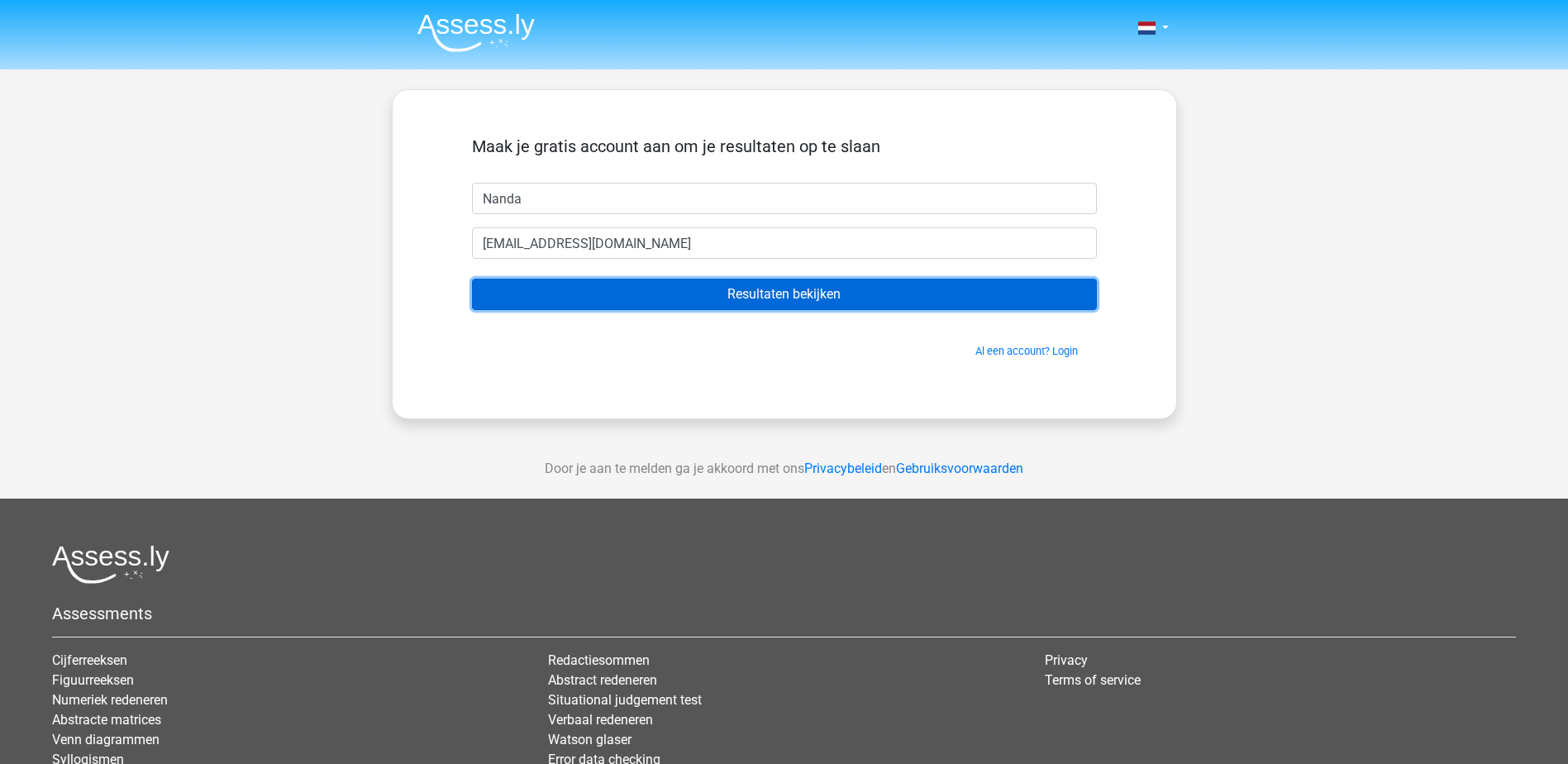
click at [771, 297] on input "Resultaten bekijken" at bounding box center [784, 295] width 625 height 32
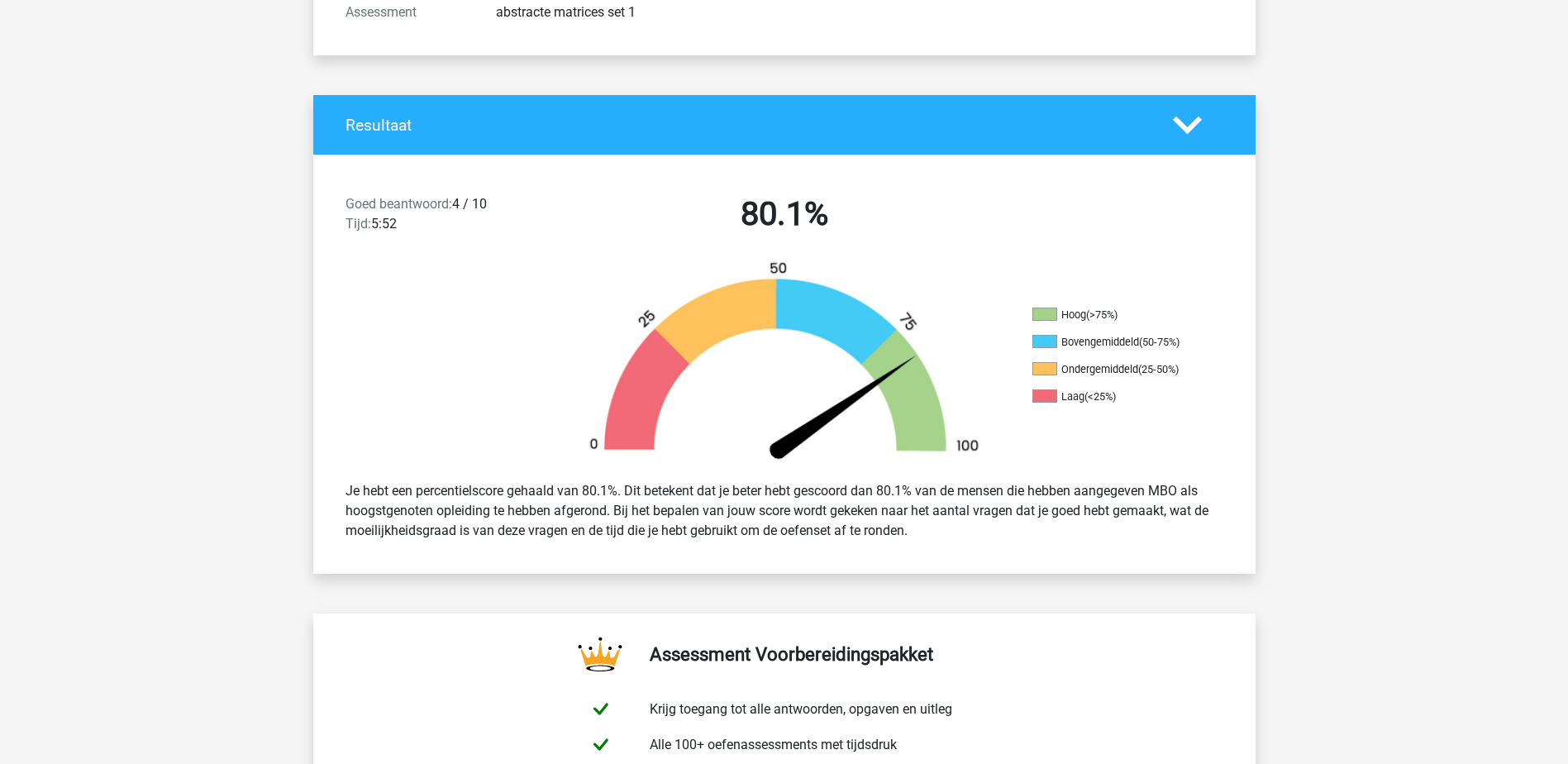
scroll to position [266, 0]
